Goal: Book appointment/travel/reservation

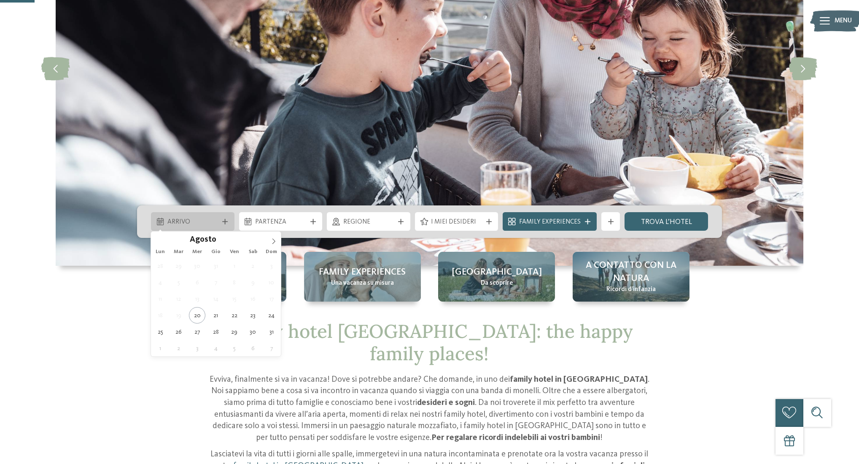
scroll to position [172, 0]
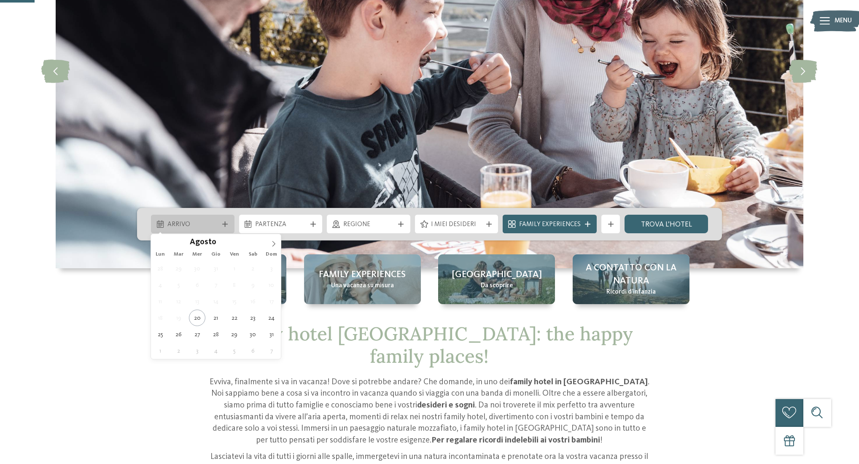
click at [198, 225] on span "Arrivo" at bounding box center [192, 224] width 51 height 9
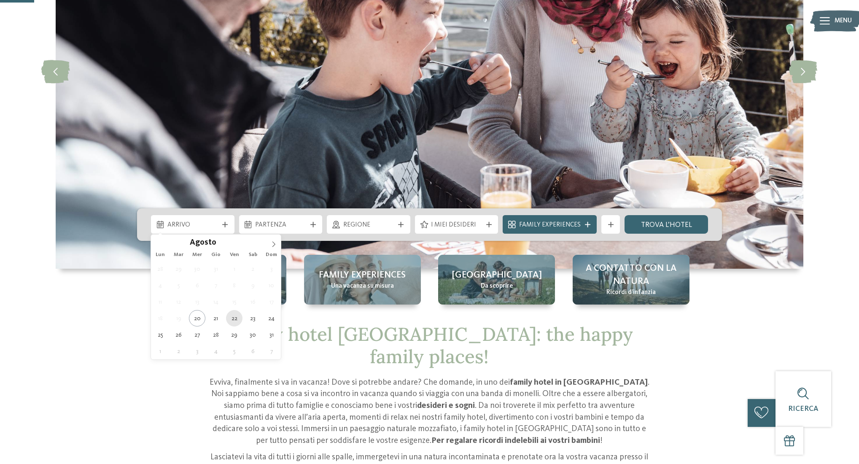
type div "22.08.2025"
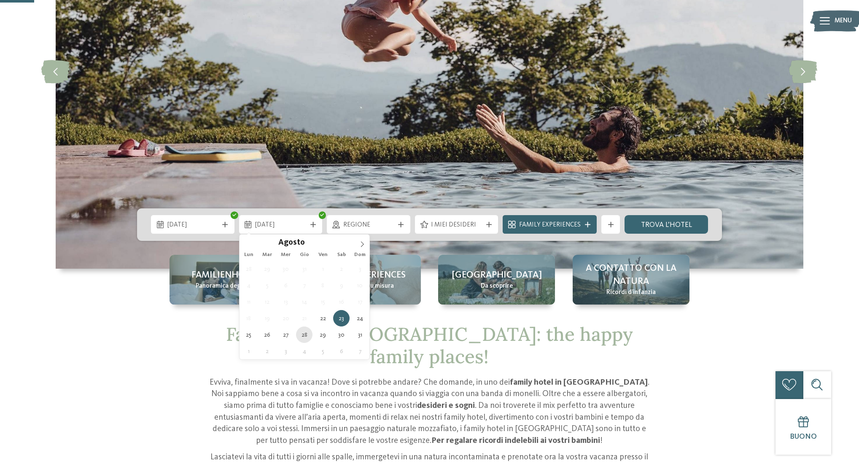
type div "28.08.2025"
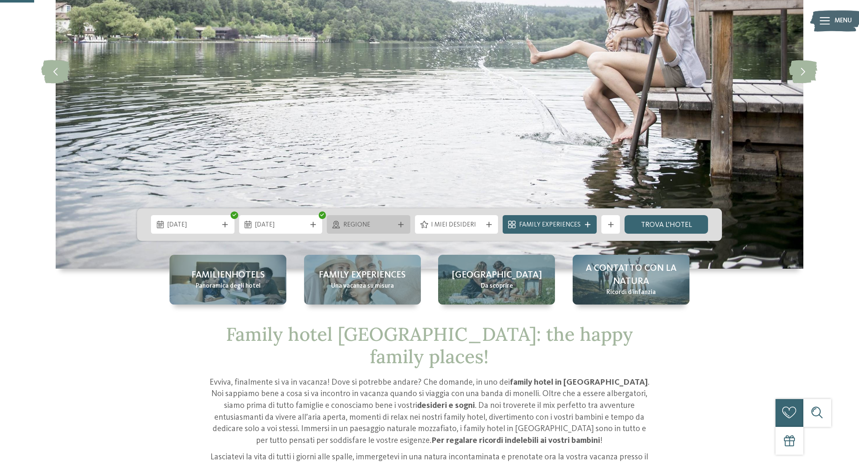
click at [401, 227] on icon at bounding box center [400, 224] width 5 height 5
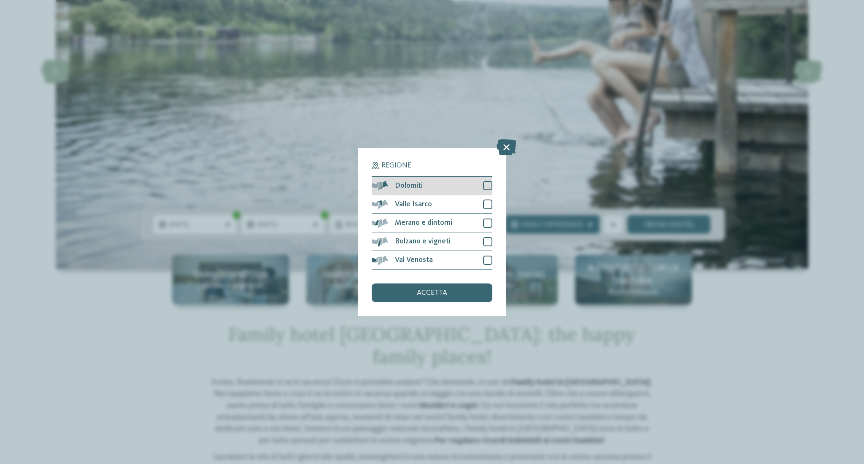
click at [404, 182] on span "Dolomiti" at bounding box center [409, 186] width 28 height 8
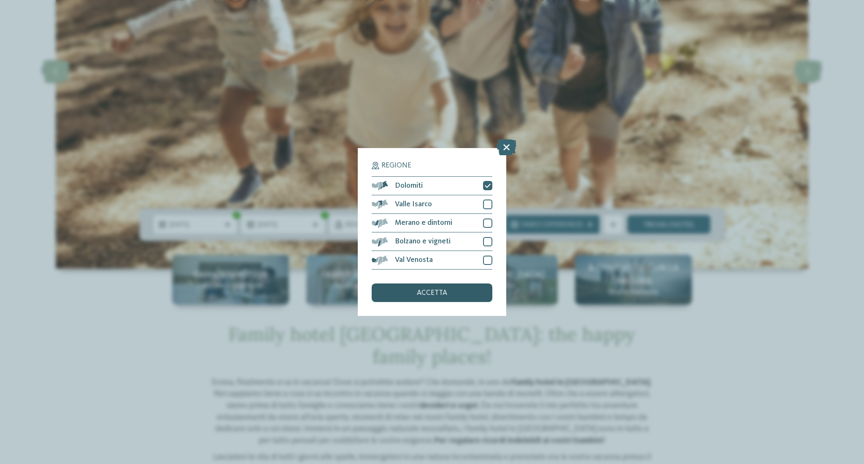
click at [429, 289] on span "accetta" at bounding box center [432, 293] width 30 height 8
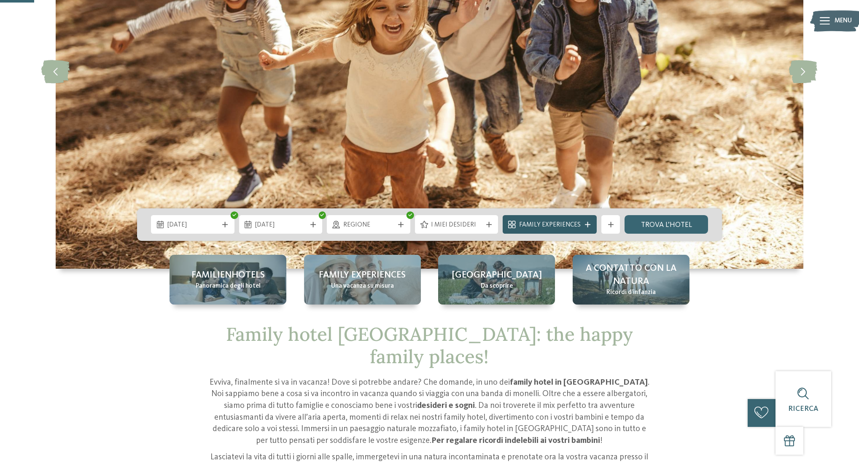
click at [573, 226] on span "Family Experiences" at bounding box center [550, 225] width 62 height 9
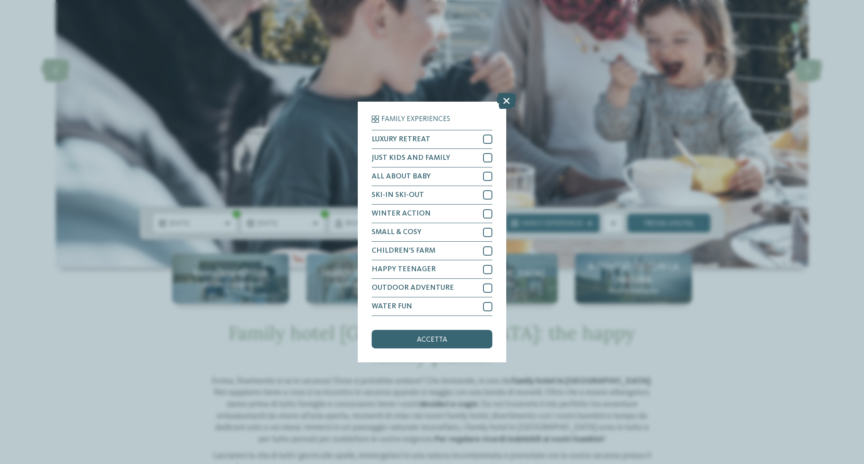
click at [505, 93] on icon at bounding box center [506, 101] width 20 height 16
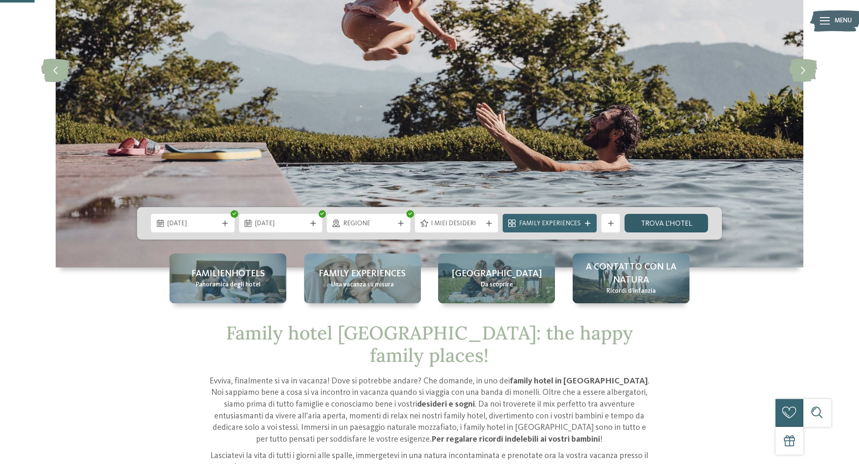
click at [648, 223] on link "trova l’hotel" at bounding box center [667, 223] width 84 height 19
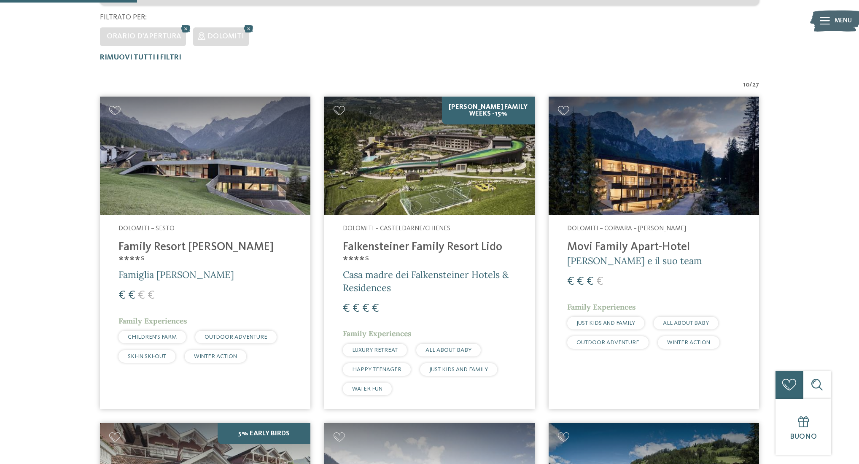
scroll to position [260, 0]
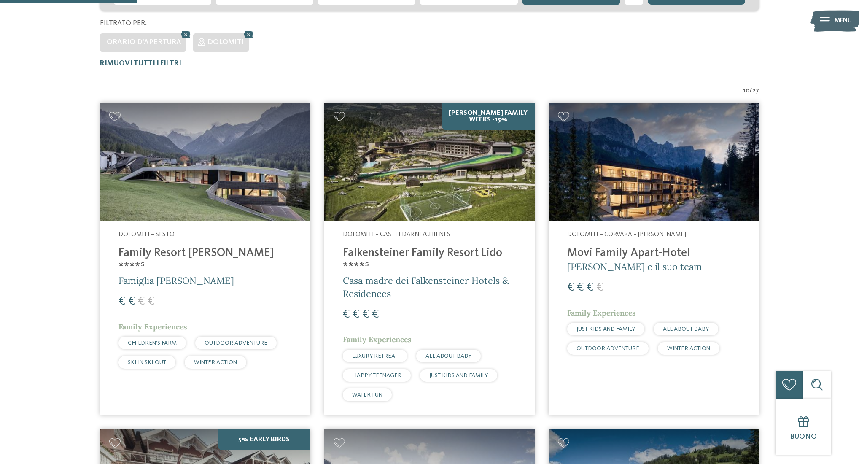
click at [448, 251] on h4 "Falkensteiner Family Resort Lido ****ˢ" at bounding box center [429, 260] width 173 height 28
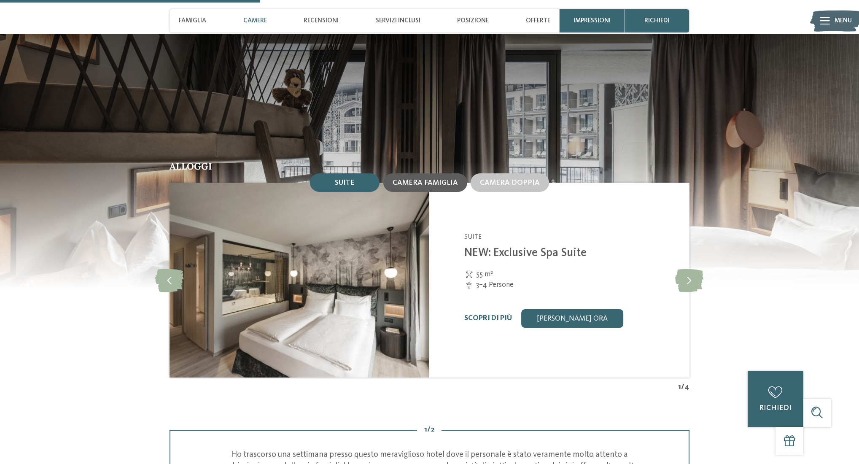
scroll to position [917, 0]
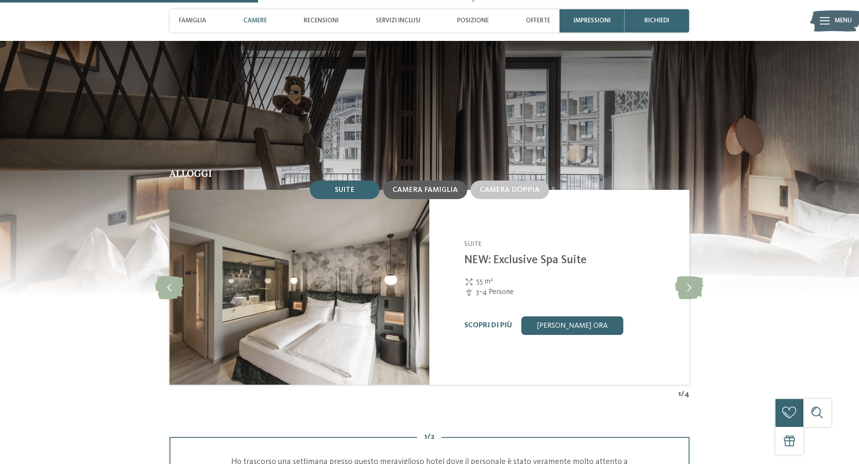
click at [441, 199] on div "Camera famiglia" at bounding box center [425, 190] width 84 height 19
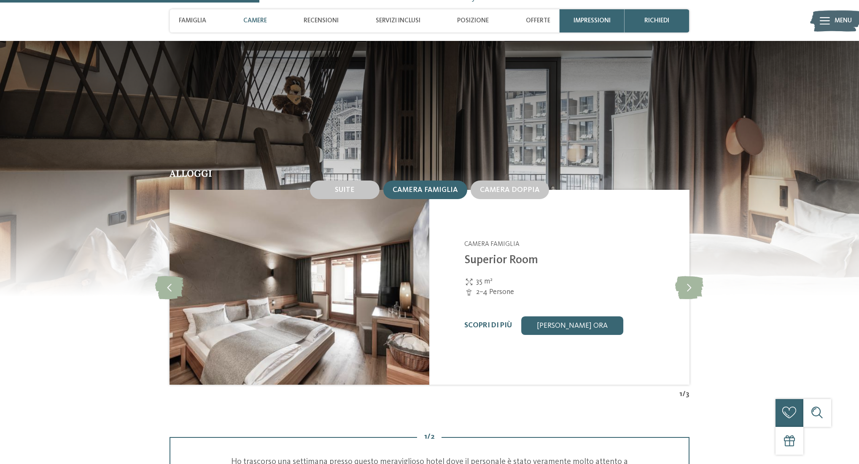
scroll to position [925, 0]
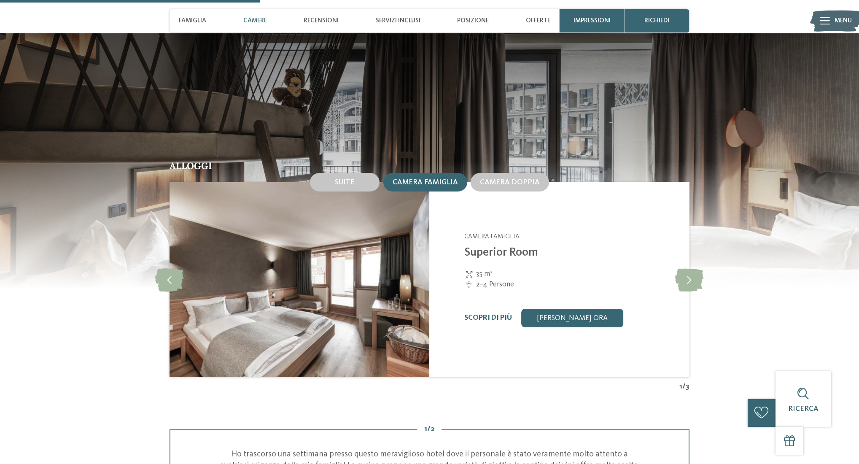
click at [436, 186] on span "Camera famiglia" at bounding box center [425, 182] width 65 height 7
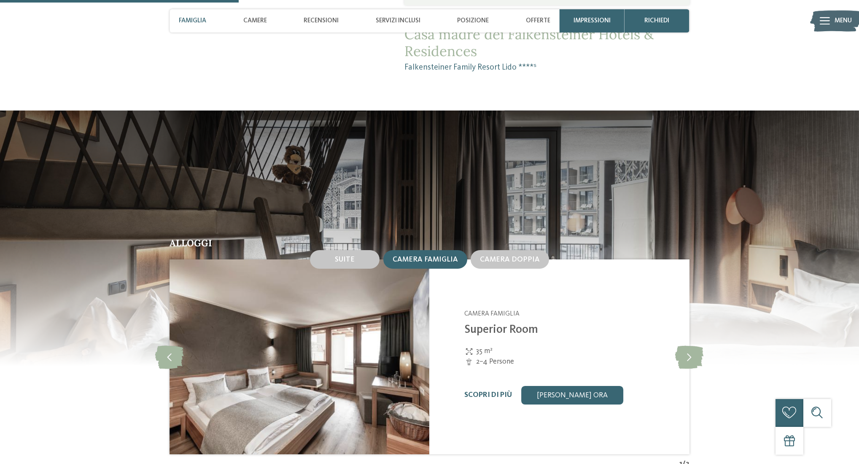
scroll to position [841, 0]
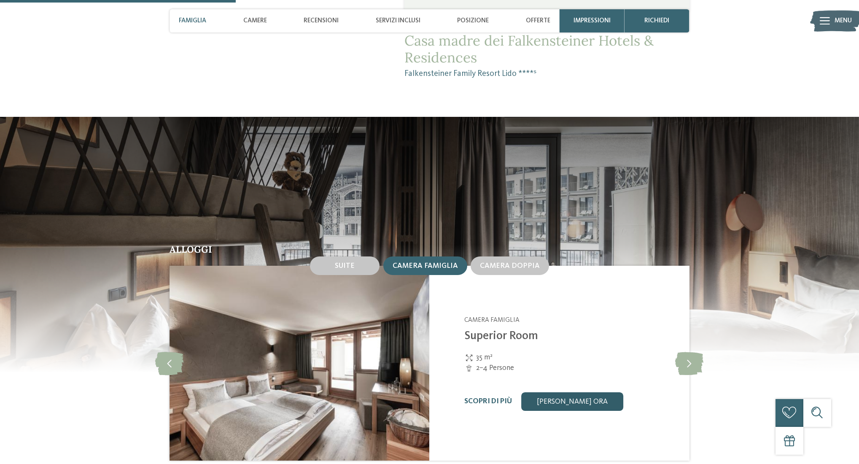
click at [566, 411] on link "[PERSON_NAME] ora" at bounding box center [572, 401] width 102 height 19
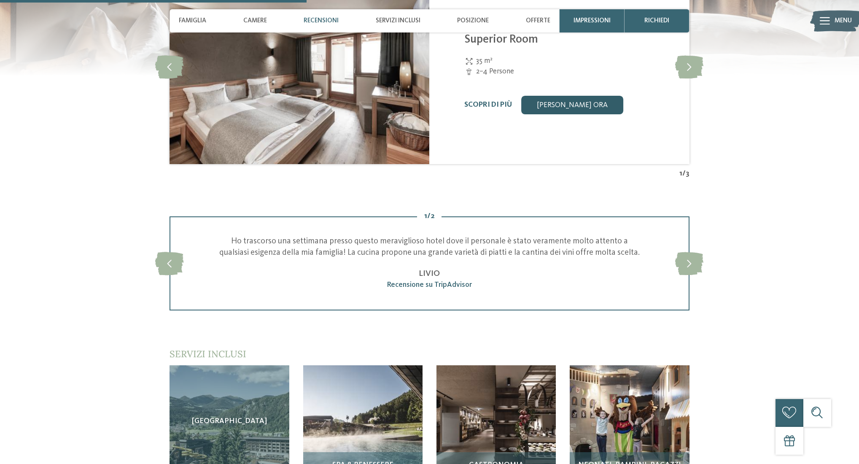
scroll to position [1138, 0]
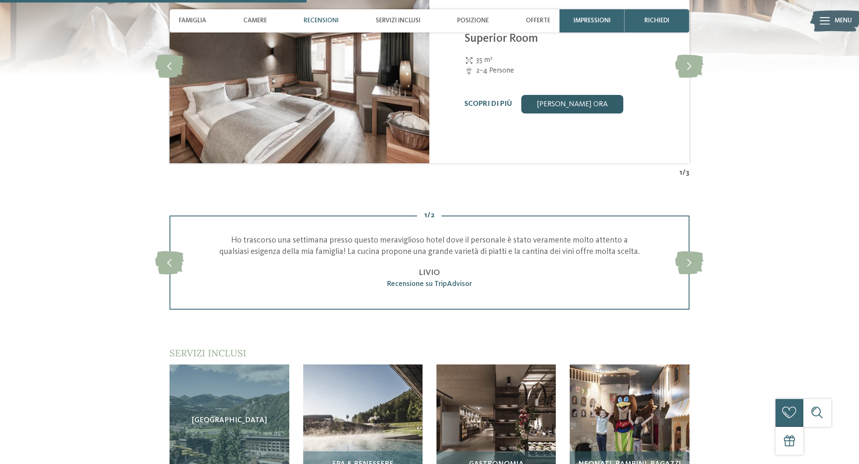
click at [574, 113] on link "[PERSON_NAME] ora" at bounding box center [572, 104] width 102 height 19
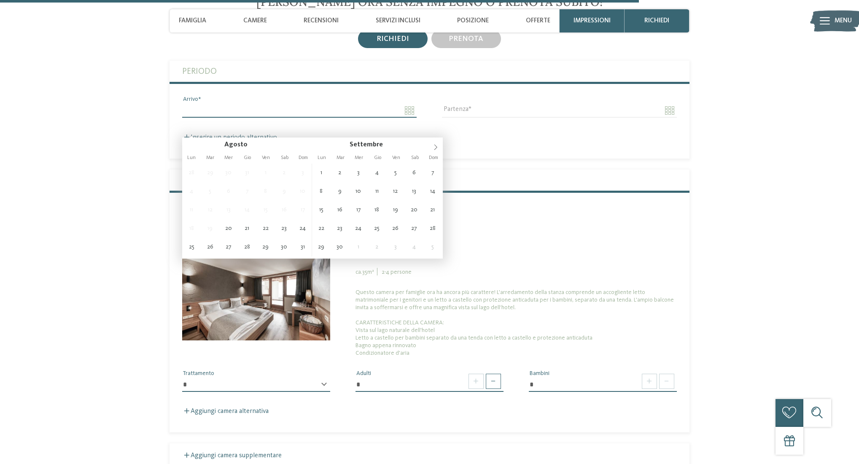
scroll to position [2385, 0]
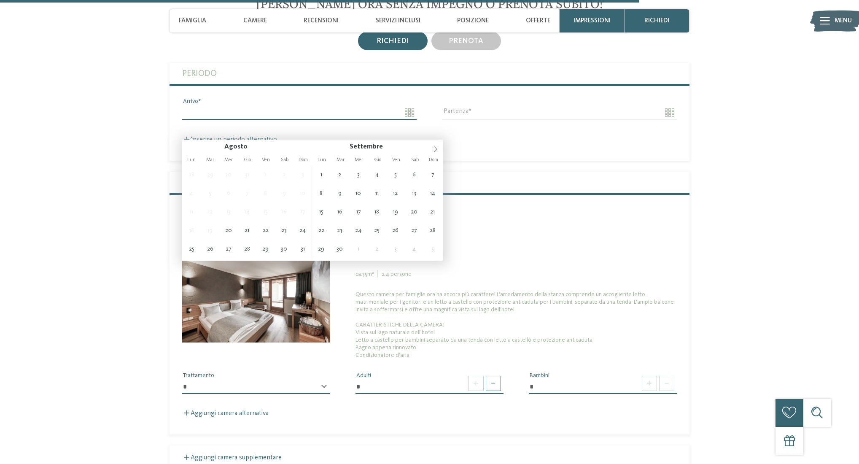
click at [345, 120] on input "Arrivo" at bounding box center [299, 112] width 235 height 14
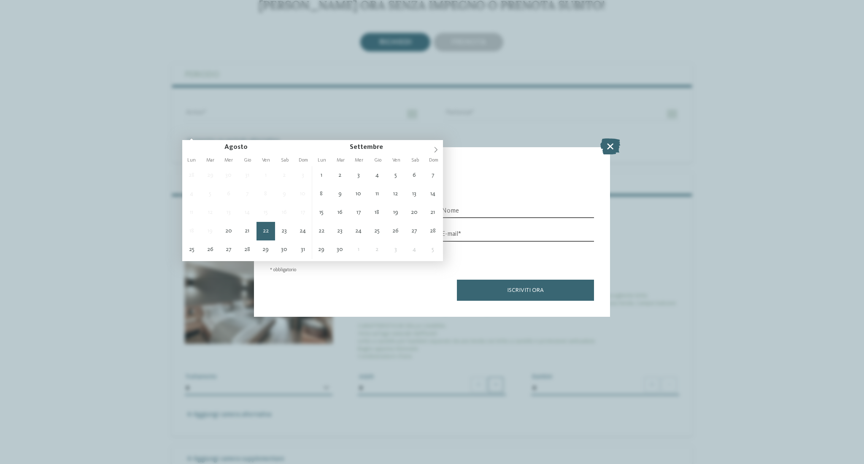
type input "**********"
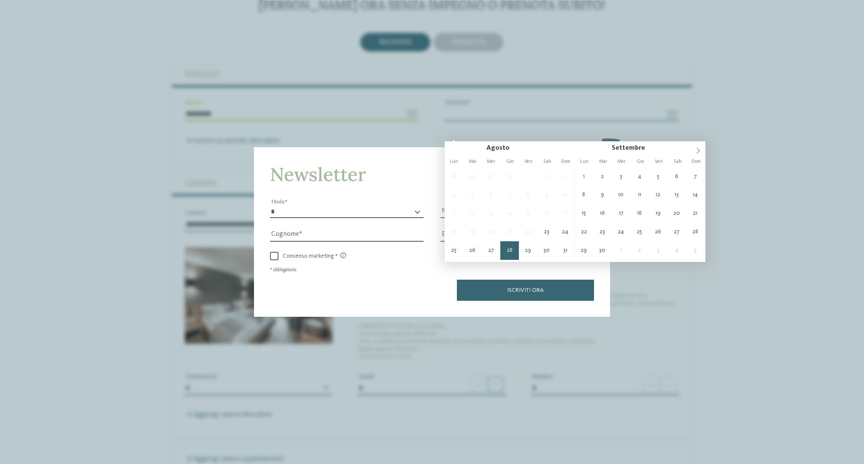
type input "**********"
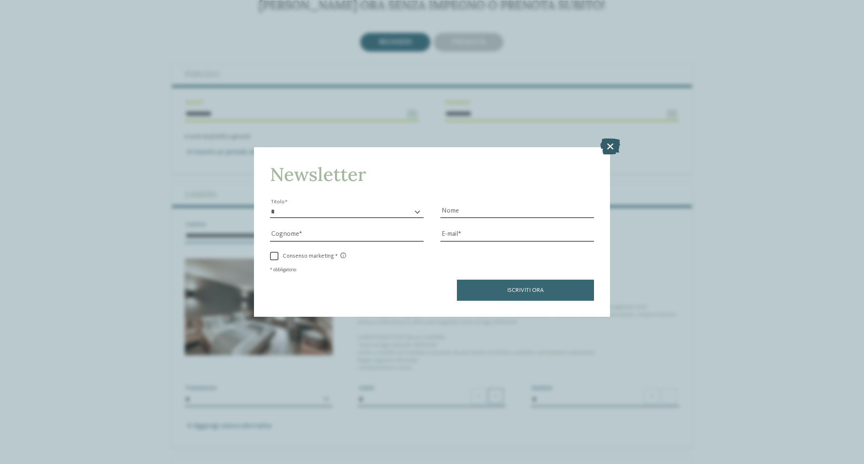
click at [607, 138] on icon at bounding box center [610, 146] width 20 height 16
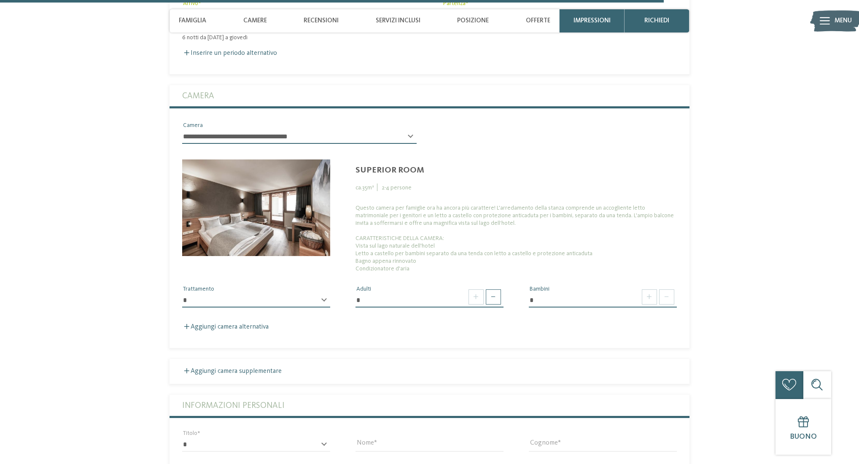
scroll to position [2494, 0]
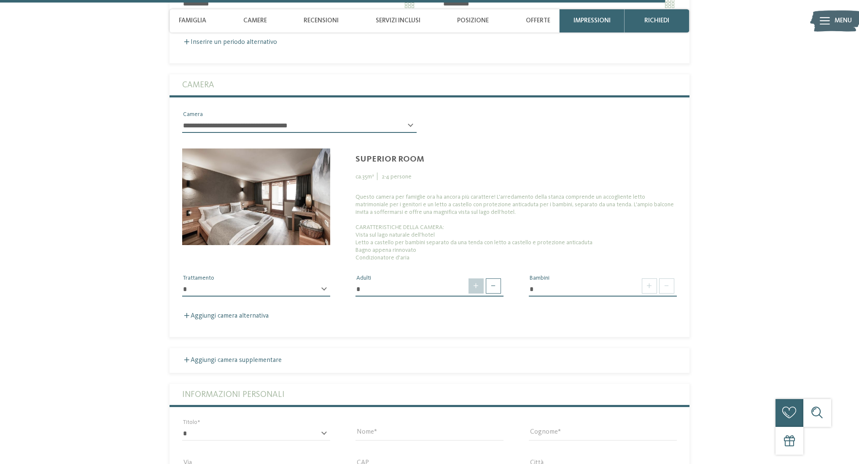
click at [478, 294] on span at bounding box center [476, 285] width 15 height 15
click at [411, 140] on div "**********" at bounding box center [299, 129] width 235 height 22
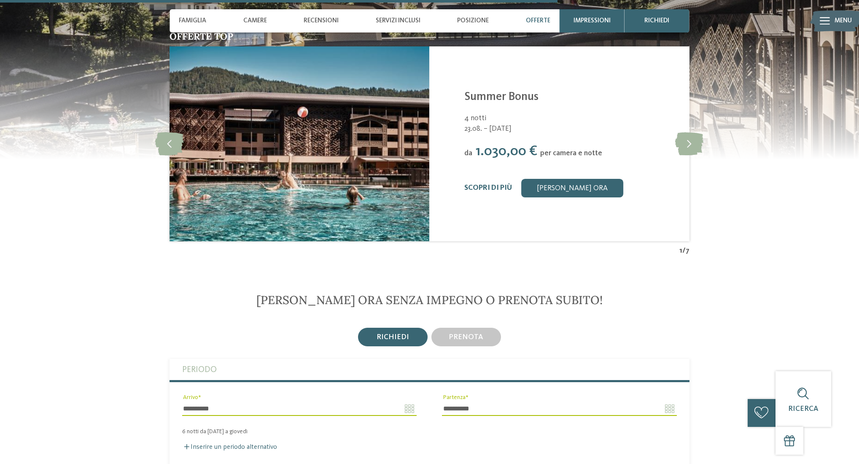
scroll to position [2092, 0]
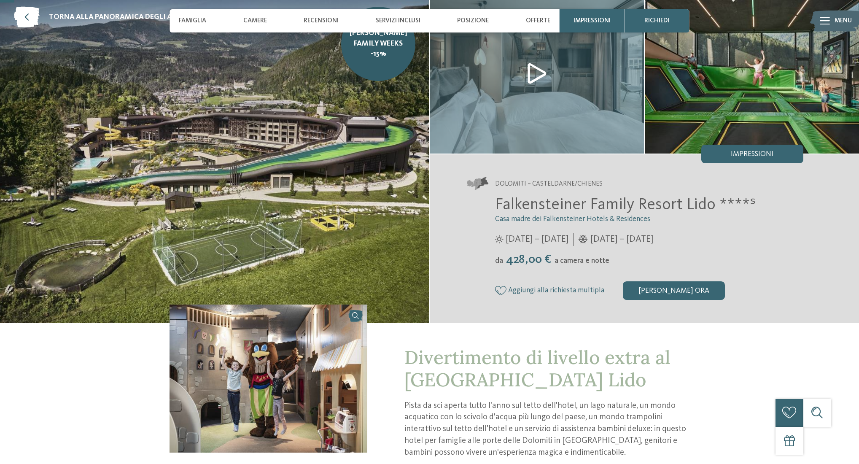
scroll to position [54, 0]
click at [675, 288] on div "[PERSON_NAME] ora" at bounding box center [674, 290] width 102 height 19
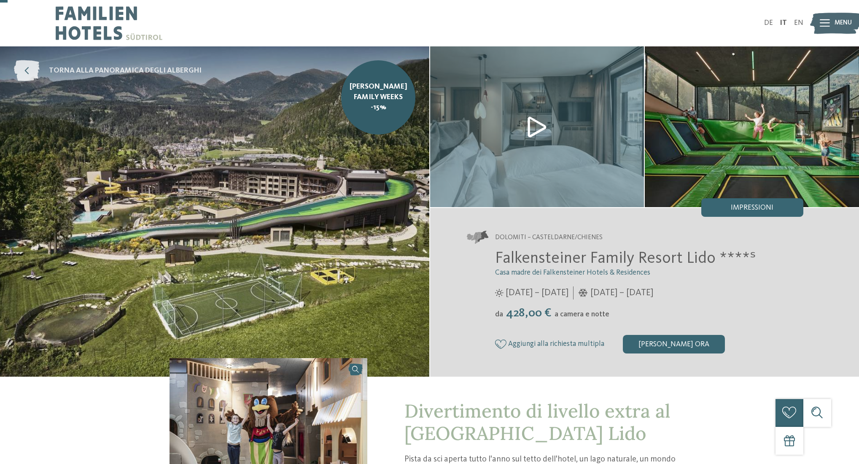
scroll to position [0, 0]
